Goal: Information Seeking & Learning: Understand process/instructions

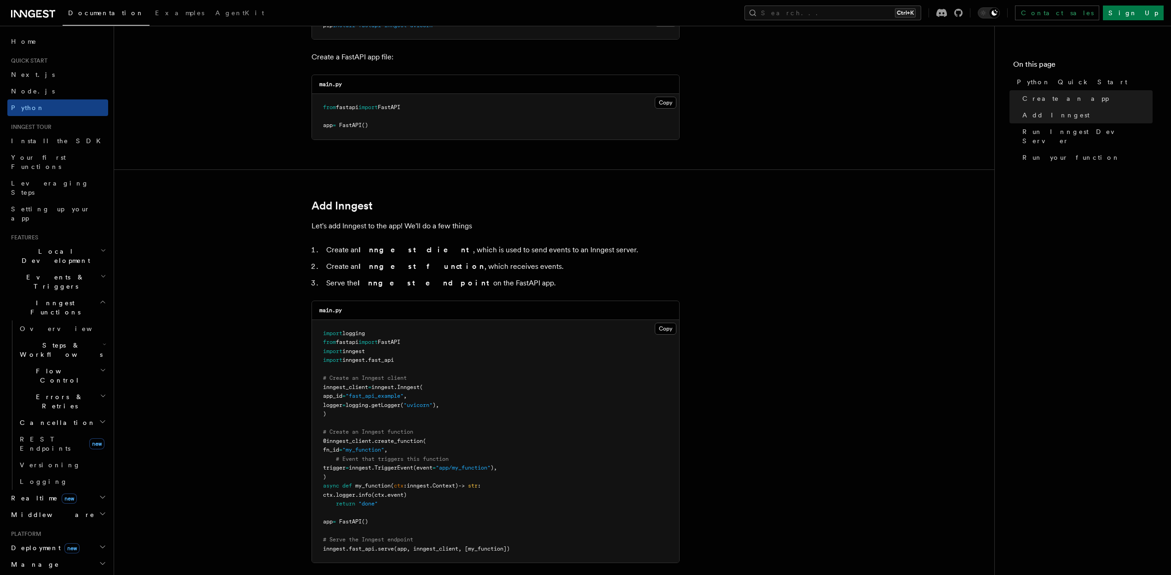
scroll to position [387, 0]
click at [384, 450] on span ""my_function"" at bounding box center [363, 449] width 42 height 6
click at [566, 440] on pre "import logging from fastapi import FastAPI import inngest import inngest . fast…" at bounding box center [495, 440] width 367 height 243
click at [408, 466] on span "TriggerEvent" at bounding box center [394, 467] width 39 height 6
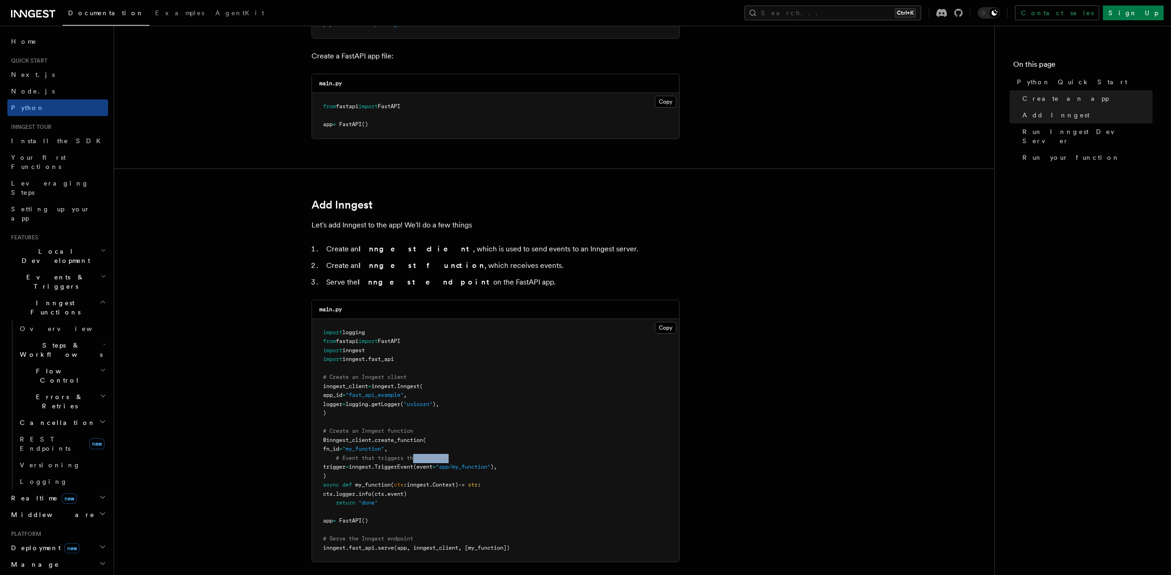
drag, startPoint x: 458, startPoint y: 458, endPoint x: 414, endPoint y: 458, distance: 43.7
click at [414, 458] on pre "import logging from fastapi import FastAPI import inngest import inngest . fast…" at bounding box center [495, 440] width 367 height 243
click at [501, 454] on pre "import logging from fastapi import FastAPI import inngest import inngest . fast…" at bounding box center [495, 440] width 367 height 243
drag, startPoint x: 355, startPoint y: 455, endPoint x: 486, endPoint y: 455, distance: 130.3
click at [448, 455] on span "# Event that triggers this function" at bounding box center [392, 458] width 113 height 6
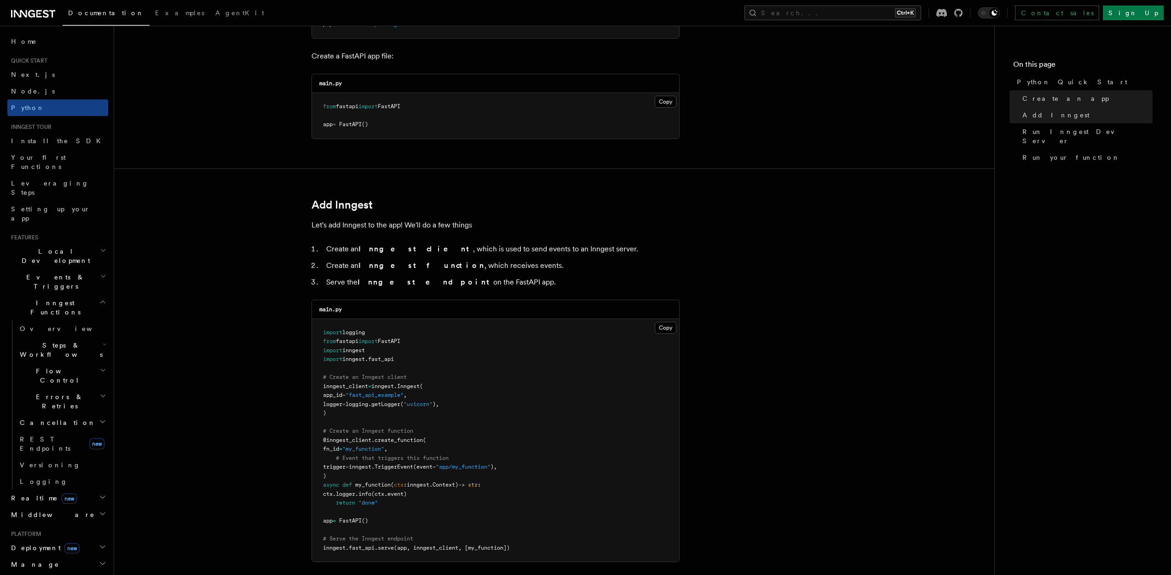
click at [505, 455] on pre "import logging from fastapi import FastAPI import inngest import inngest . fast…" at bounding box center [495, 440] width 367 height 243
drag, startPoint x: 467, startPoint y: 462, endPoint x: 343, endPoint y: 463, distance: 123.4
click at [343, 463] on pre "import logging from fastapi import FastAPI import inngest import inngest . fast…" at bounding box center [495, 440] width 367 height 243
drag, startPoint x: 341, startPoint y: 456, endPoint x: 482, endPoint y: 454, distance: 140.9
click at [482, 454] on pre "import logging from fastapi import FastAPI import inngest import inngest . fast…" at bounding box center [495, 440] width 367 height 243
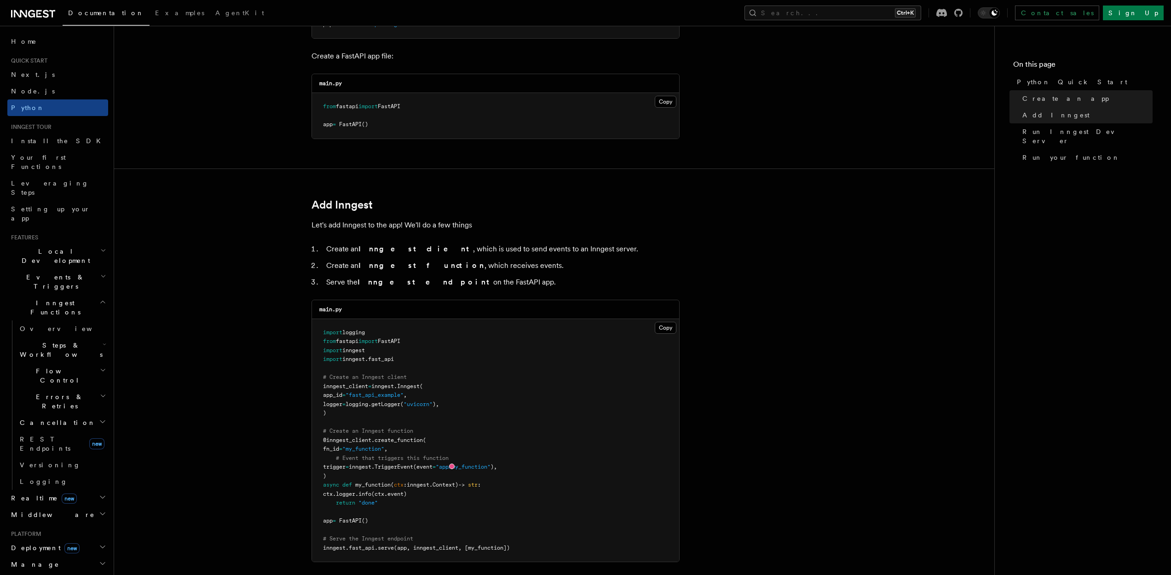
click at [492, 444] on pre "import logging from fastapi import FastAPI import inngest import inngest . fast…" at bounding box center [495, 440] width 367 height 243
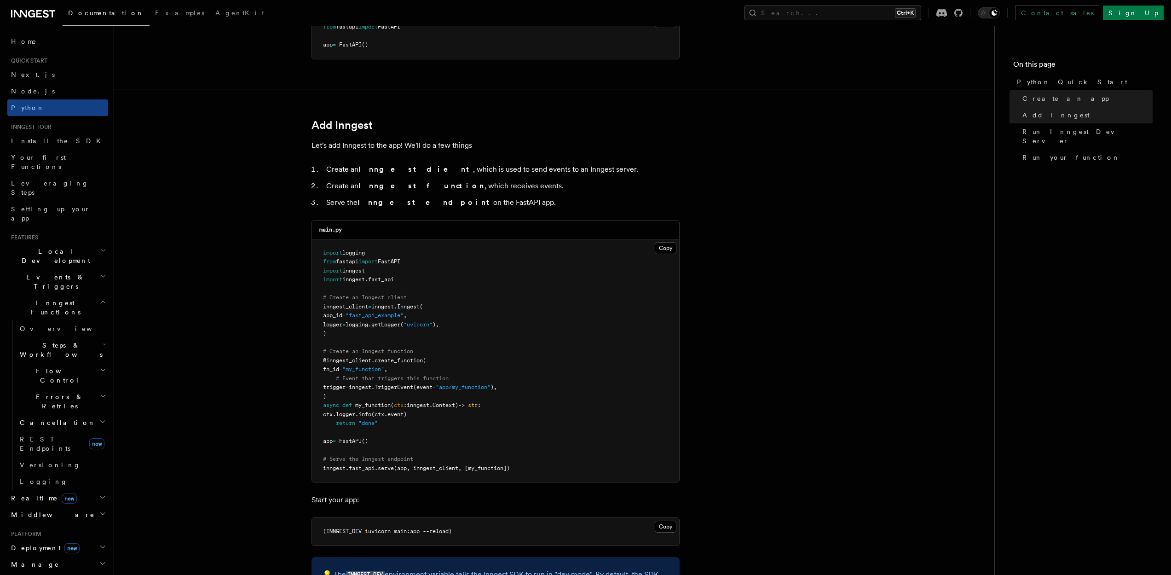
scroll to position [497, 0]
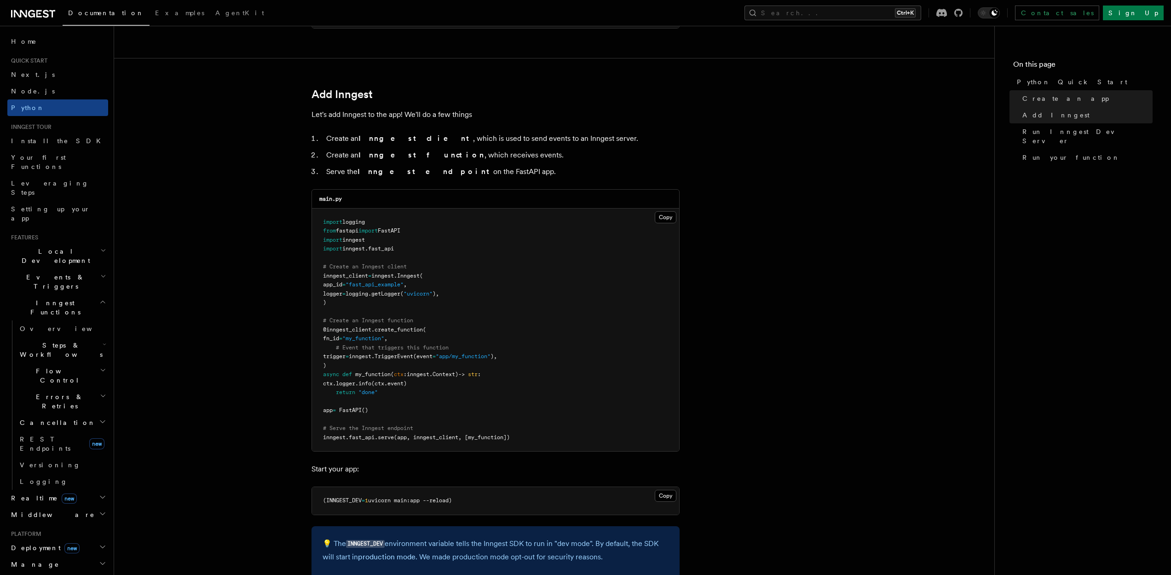
click at [376, 375] on span "my_function" at bounding box center [372, 374] width 35 height 6
click at [471, 419] on pre "import logging from fastapi import FastAPI import inngest import inngest . fast…" at bounding box center [495, 330] width 367 height 243
click at [355, 382] on span "logger" at bounding box center [345, 383] width 19 height 6
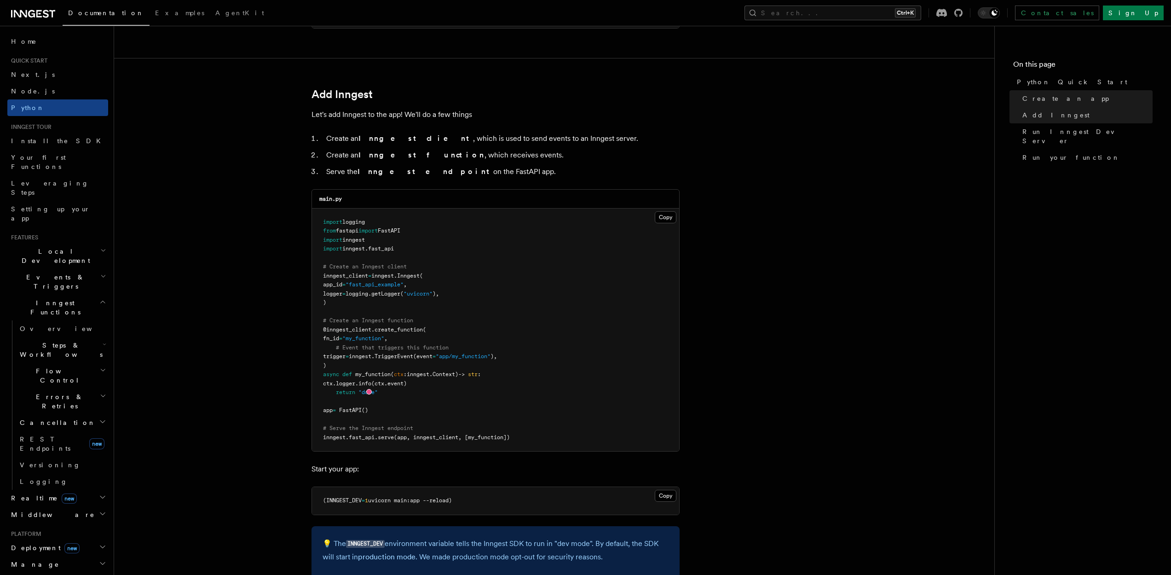
click at [430, 399] on pre "import logging from fastapi import FastAPI import inngest import inngest . fast…" at bounding box center [495, 330] width 367 height 243
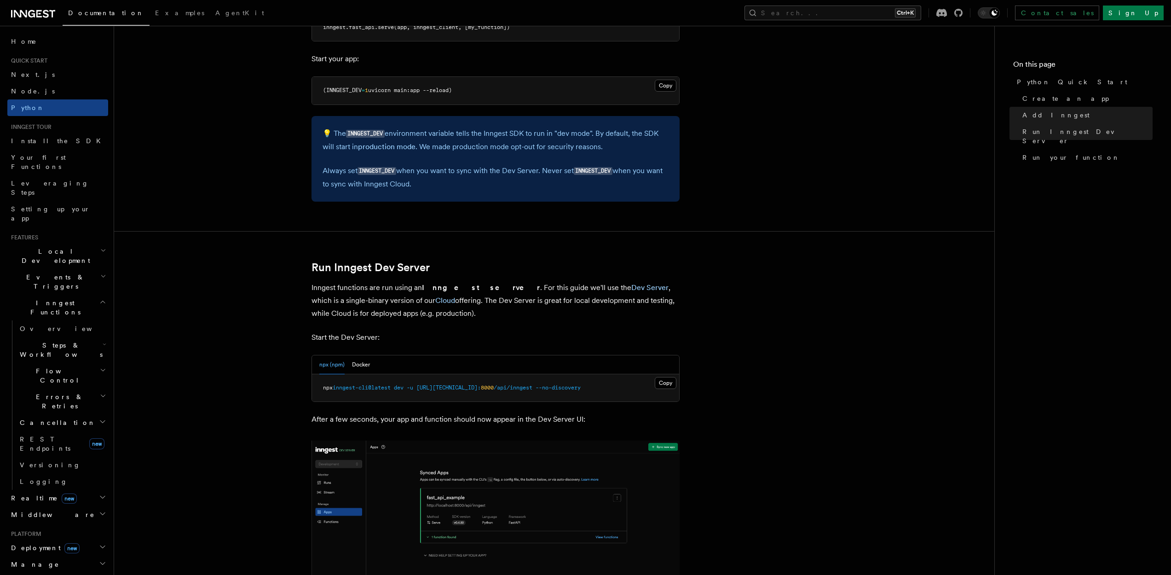
scroll to position [939, 0]
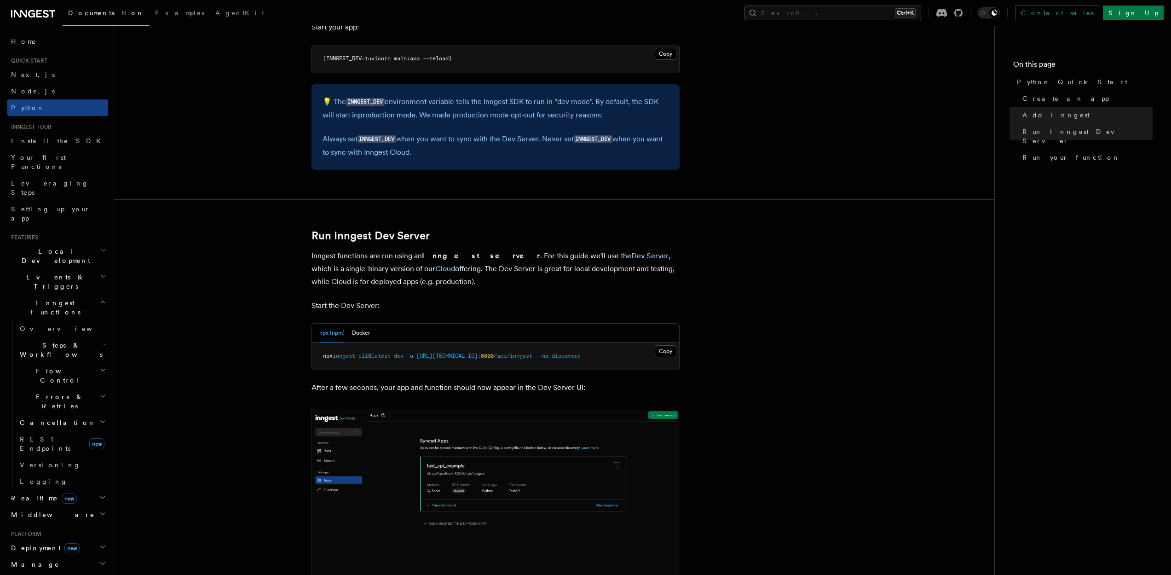
drag, startPoint x: 406, startPoint y: 269, endPoint x: 477, endPoint y: 283, distance: 72.2
click at [477, 283] on p "Inngest functions are run using an Inngest server . For this guide we'll use th…" at bounding box center [496, 268] width 368 height 39
drag, startPoint x: 487, startPoint y: 282, endPoint x: 410, endPoint y: 273, distance: 77.0
click at [410, 273] on p "Inngest functions are run using an Inngest server . For this guide we'll use th…" at bounding box center [496, 268] width 368 height 39
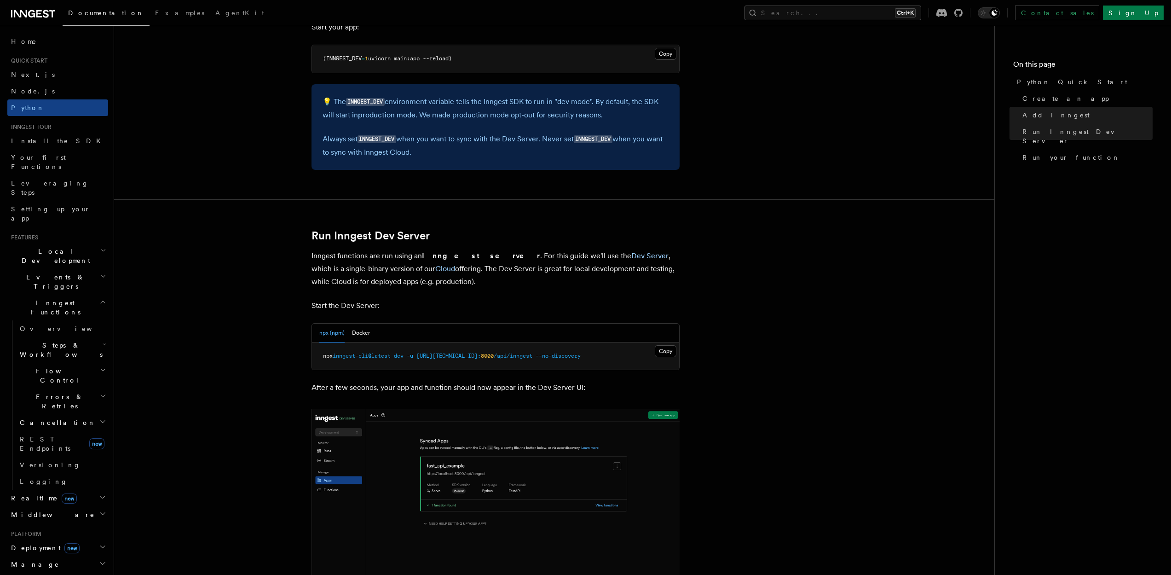
click at [471, 302] on p "Start the Dev Server:" at bounding box center [496, 305] width 368 height 13
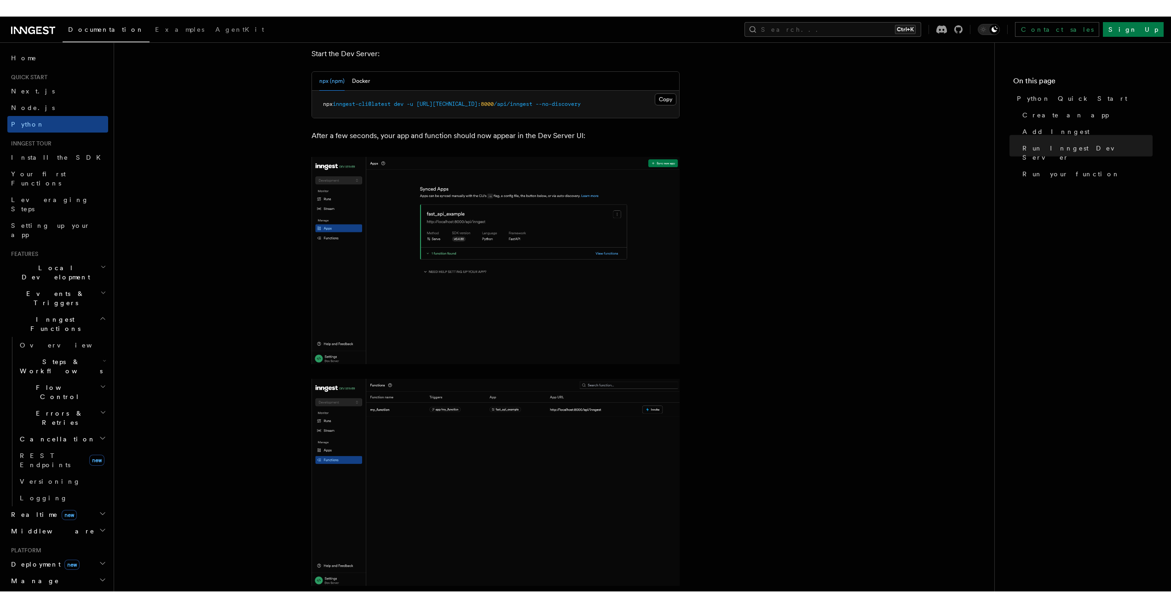
scroll to position [1215, 0]
